Goal: Check status: Check status

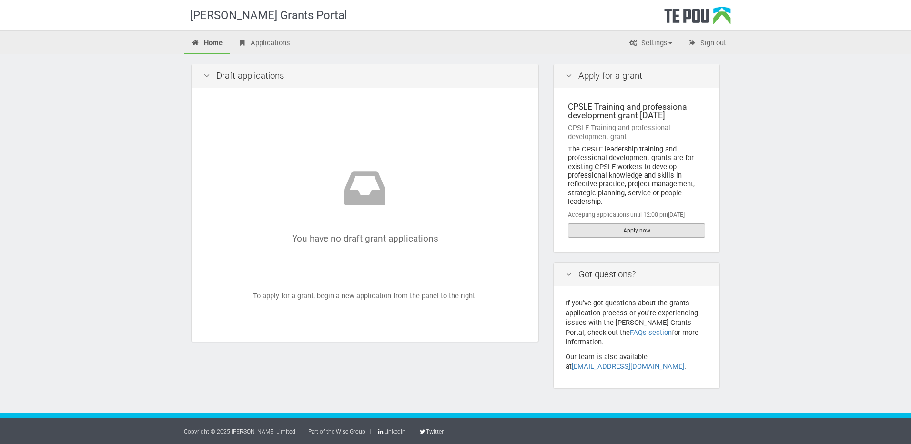
click at [633, 231] on link "Apply now" at bounding box center [636, 230] width 137 height 14
click at [271, 44] on link "Applications" at bounding box center [264, 43] width 67 height 21
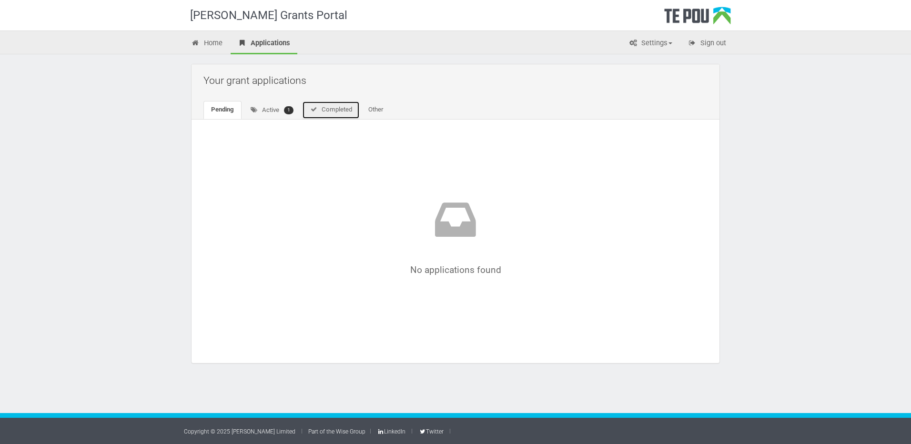
click at [345, 116] on link "Completed" at bounding box center [331, 110] width 58 height 18
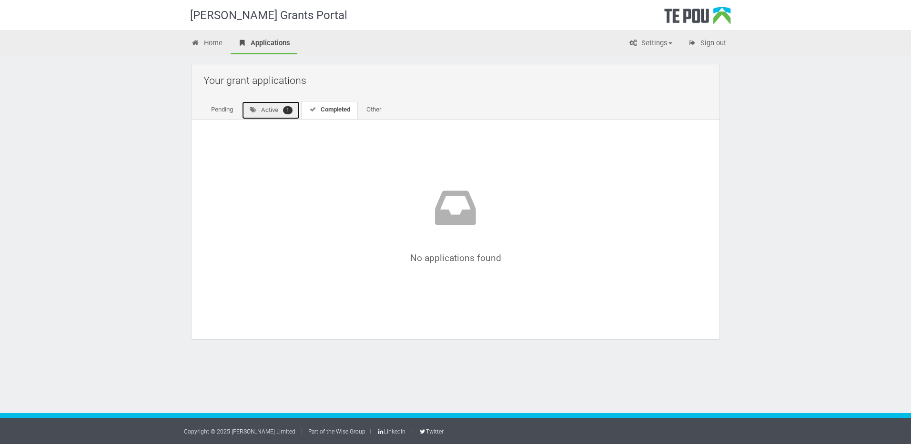
click at [281, 112] on link "Active 1" at bounding box center [271, 110] width 59 height 19
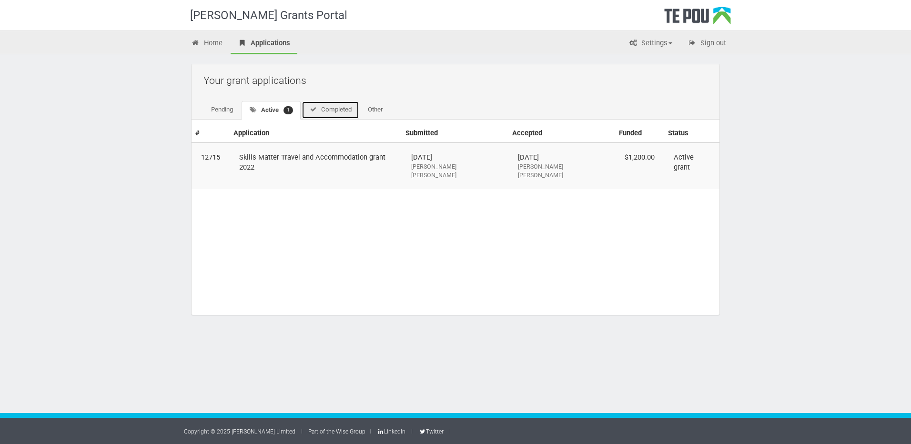
click at [317, 107] on icon at bounding box center [313, 109] width 8 height 6
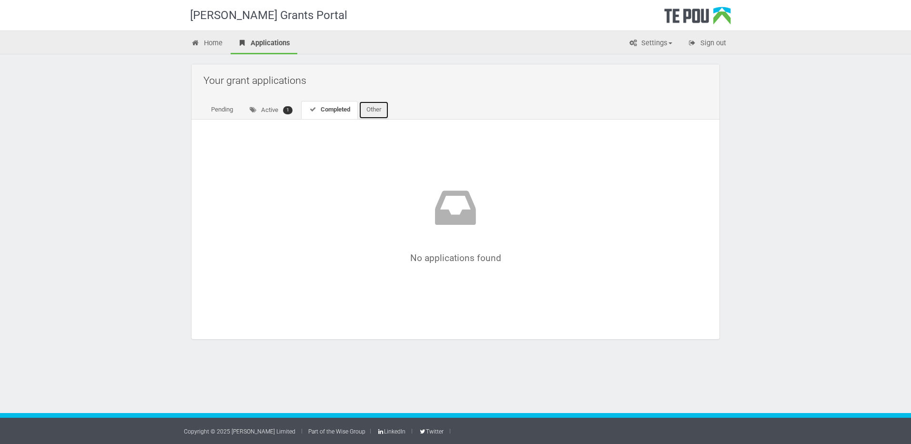
click at [375, 105] on link "Other" at bounding box center [374, 110] width 30 height 18
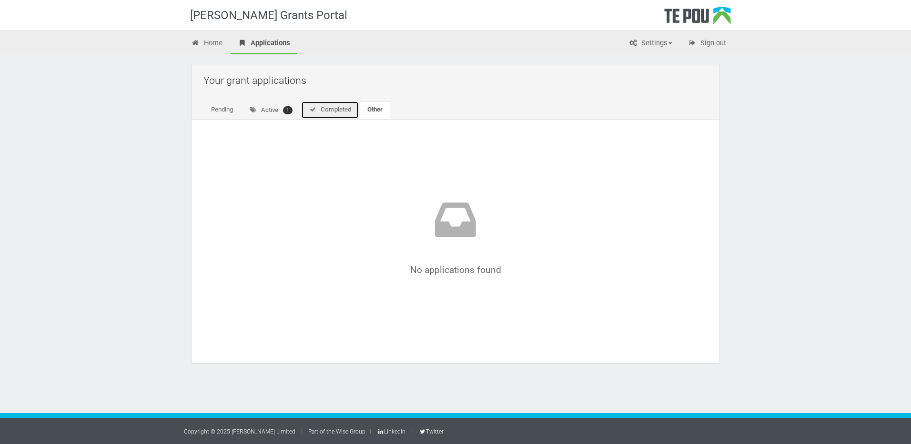
click at [338, 110] on link "Completed" at bounding box center [330, 110] width 58 height 18
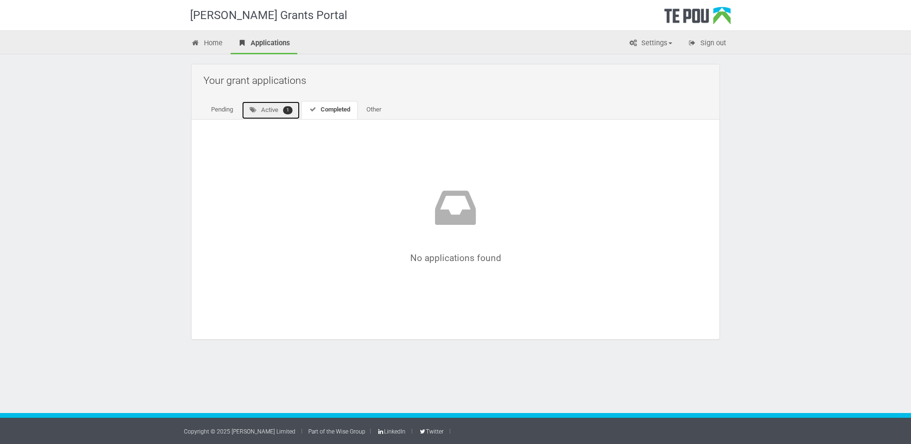
click at [283, 111] on link "Active 1" at bounding box center [271, 110] width 59 height 19
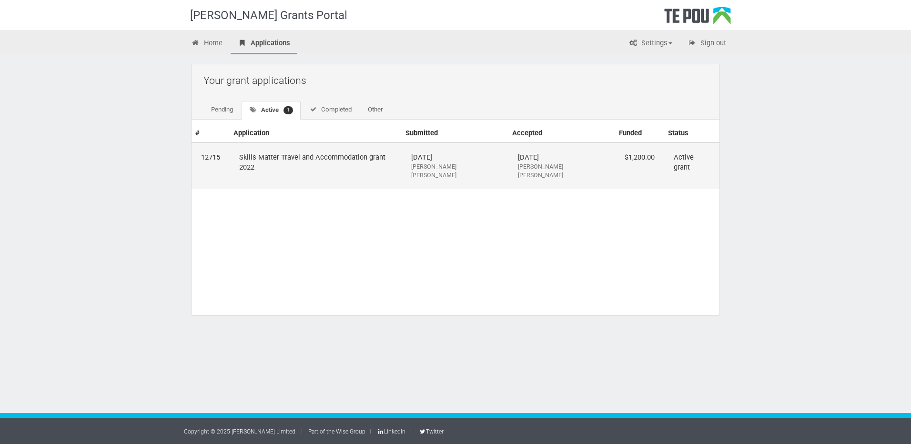
click at [262, 155] on td "Skills Matter Travel and Accommodation grant 2022" at bounding box center [316, 165] width 172 height 47
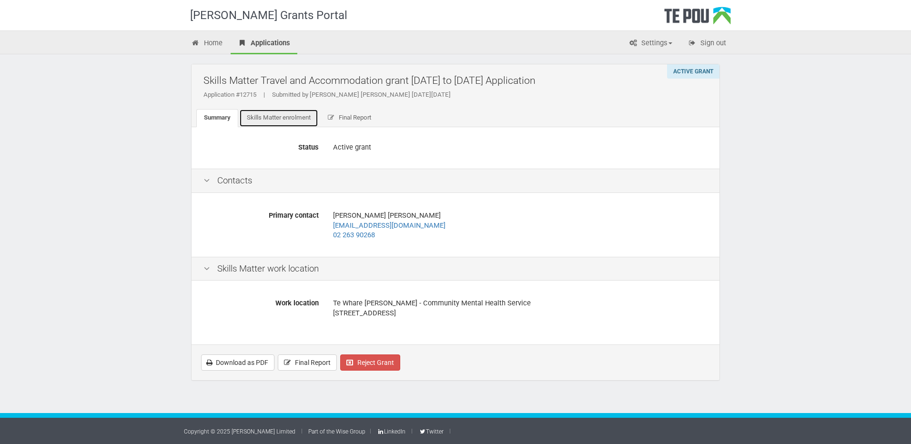
click at [290, 125] on link "Skills Matter enrolment" at bounding box center [278, 118] width 79 height 18
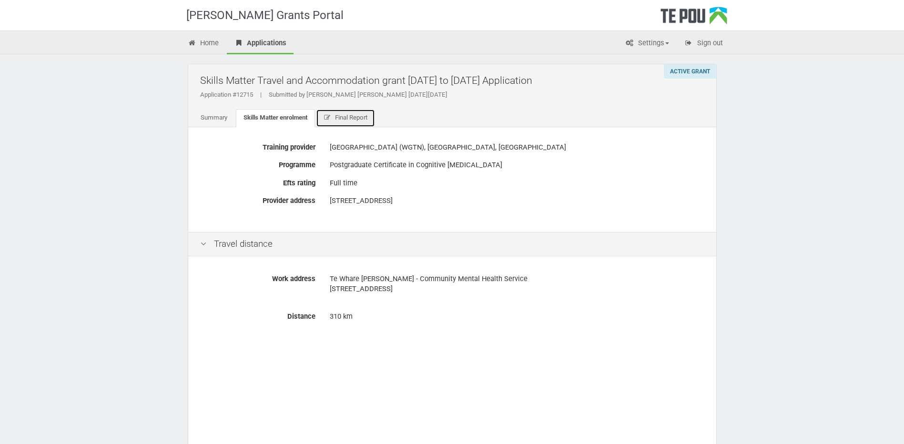
click at [349, 122] on link "Final Report" at bounding box center [346, 118] width 60 height 18
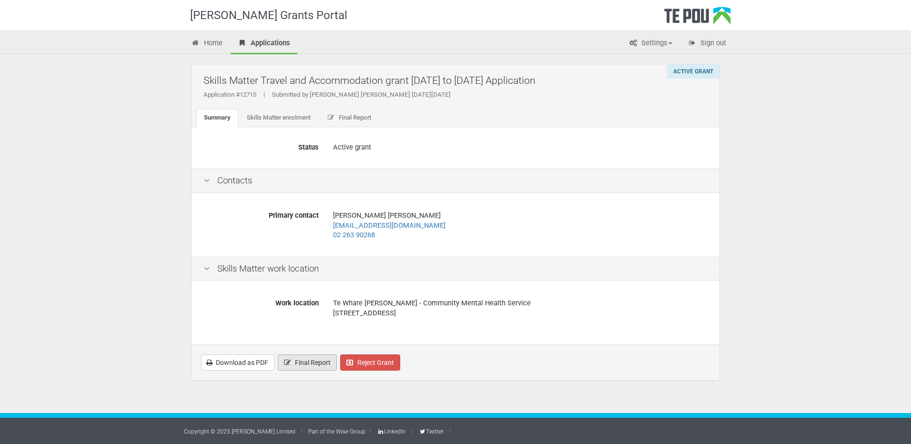
click at [297, 365] on span "Final Report" at bounding box center [313, 363] width 36 height 8
click at [312, 362] on span "Final Report" at bounding box center [313, 363] width 36 height 8
click at [241, 369] on link "Download as PDF" at bounding box center [237, 363] width 73 height 16
click at [291, 360] on icon at bounding box center [287, 362] width 9 height 7
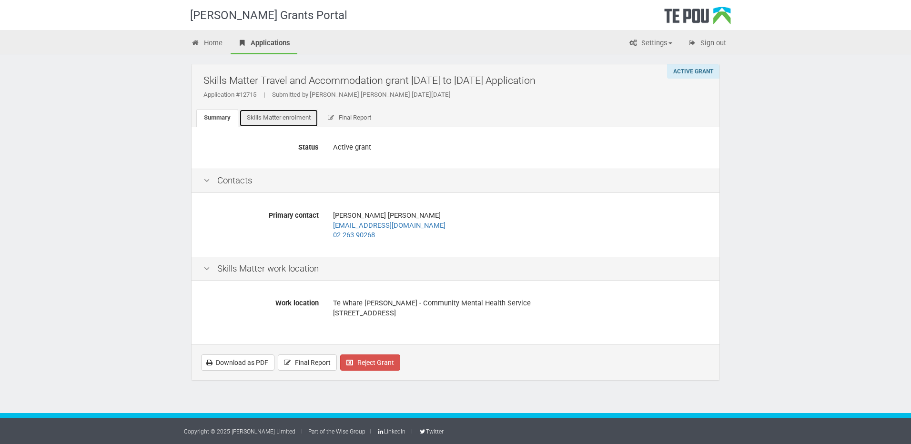
click at [310, 116] on link "Skills Matter enrolment" at bounding box center [278, 118] width 79 height 18
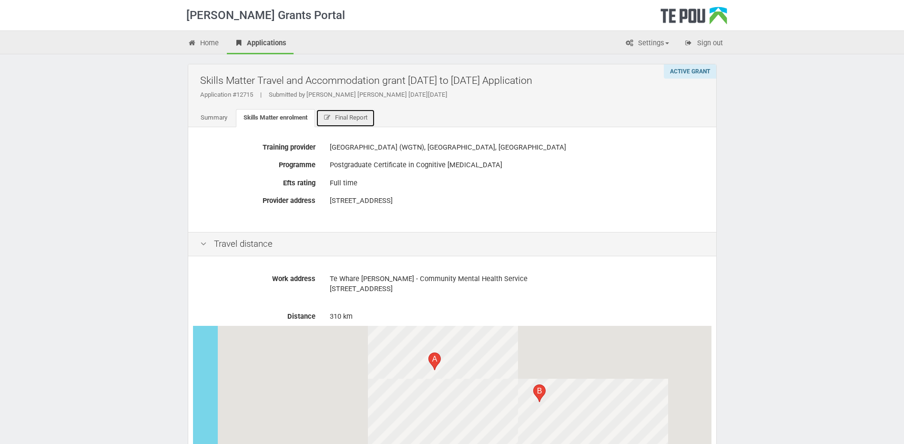
click at [354, 121] on link "Final Report" at bounding box center [346, 118] width 60 height 18
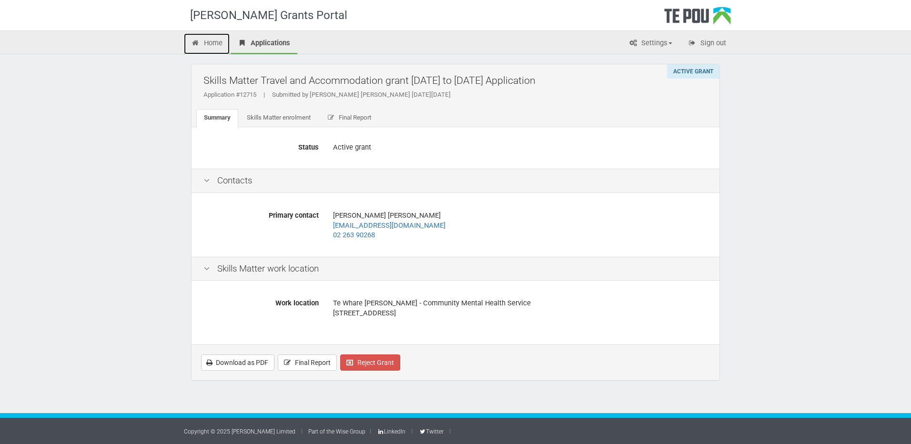
click at [216, 43] on link "Home" at bounding box center [207, 43] width 46 height 21
